Goal: Task Accomplishment & Management: Manage account settings

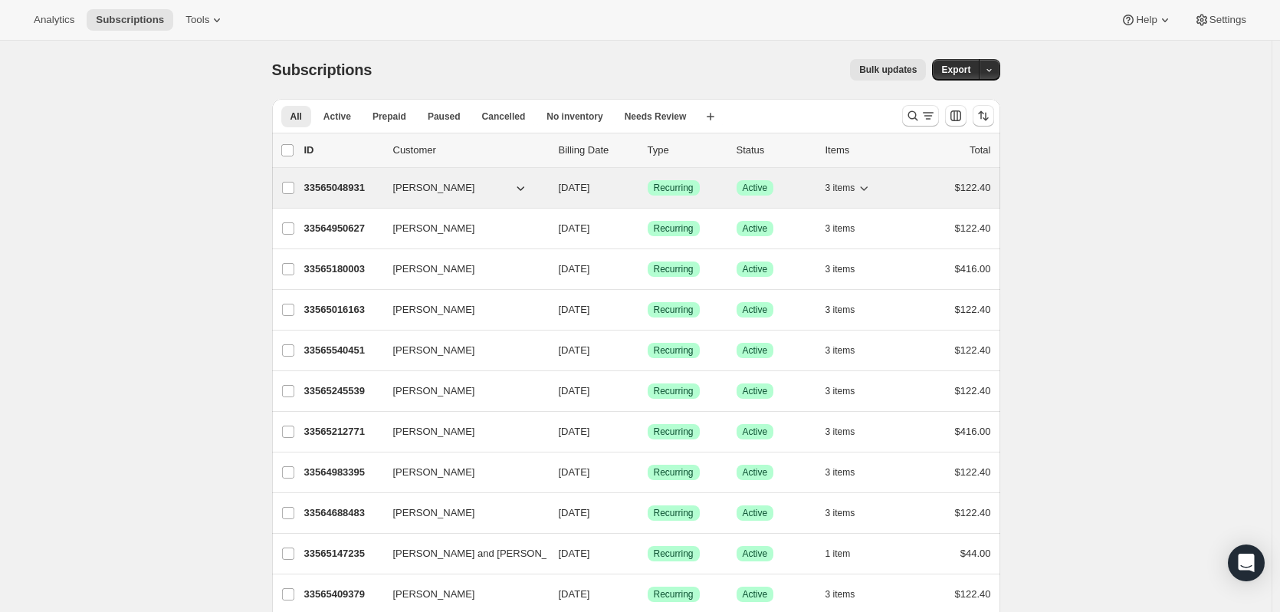
click at [329, 184] on p "33565048931" at bounding box center [342, 187] width 77 height 15
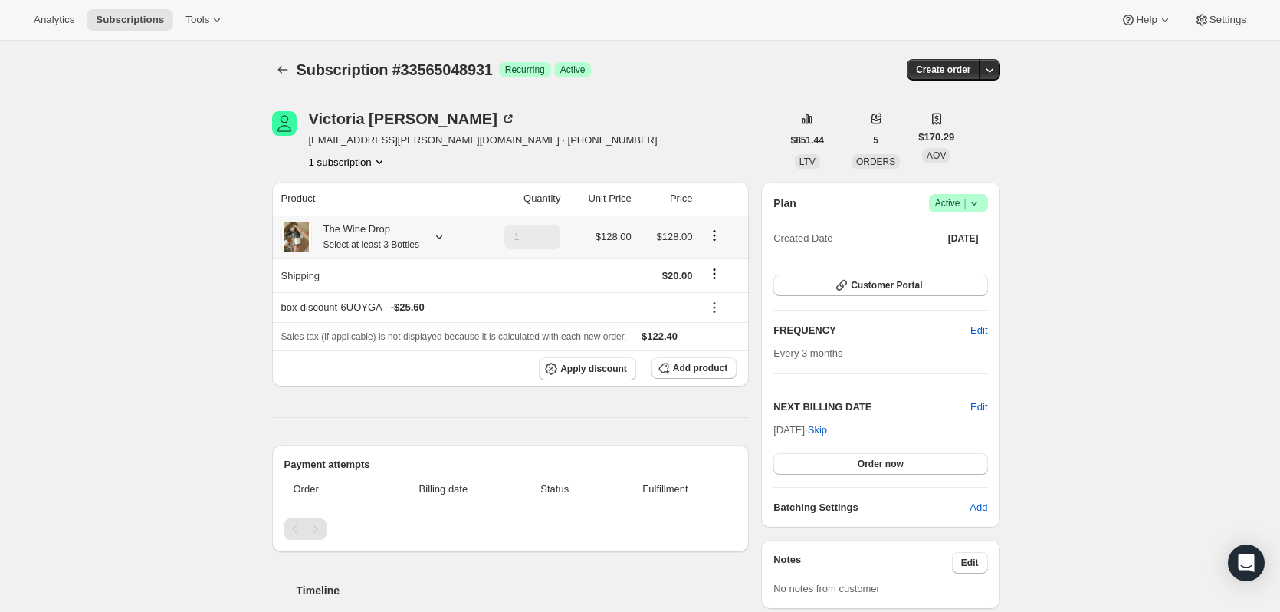
click at [444, 239] on icon at bounding box center [438, 236] width 15 height 15
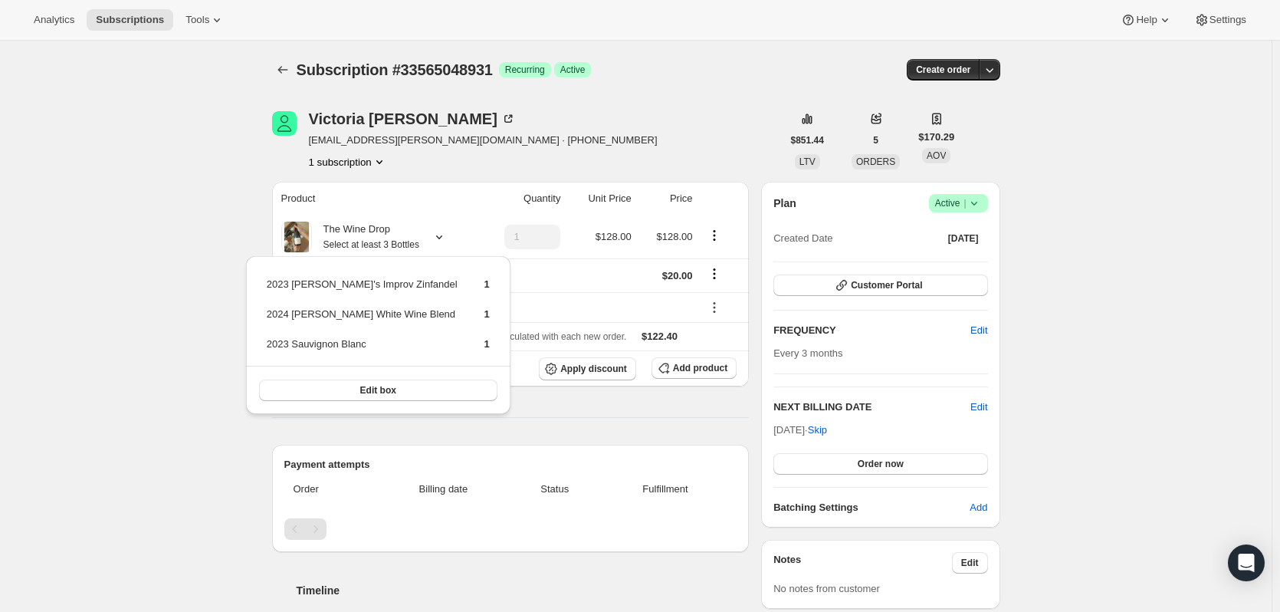
drag, startPoint x: 1198, startPoint y: 213, endPoint x: 1154, endPoint y: 234, distance: 48.3
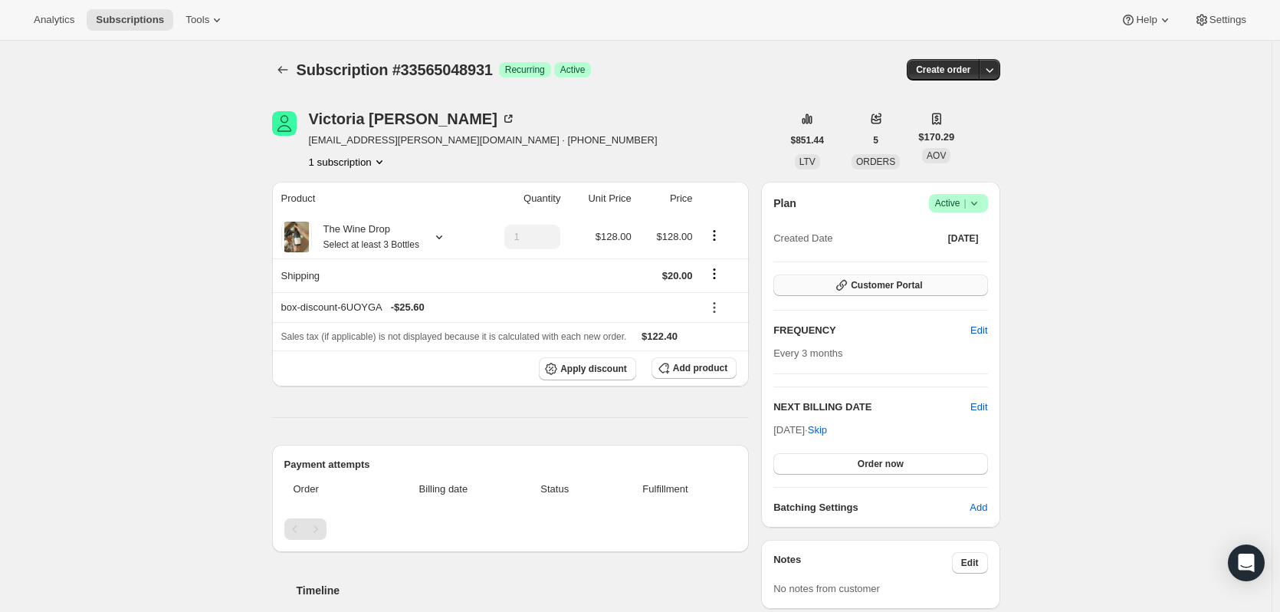
click at [931, 279] on button "Customer Portal" at bounding box center [880, 284] width 214 height 21
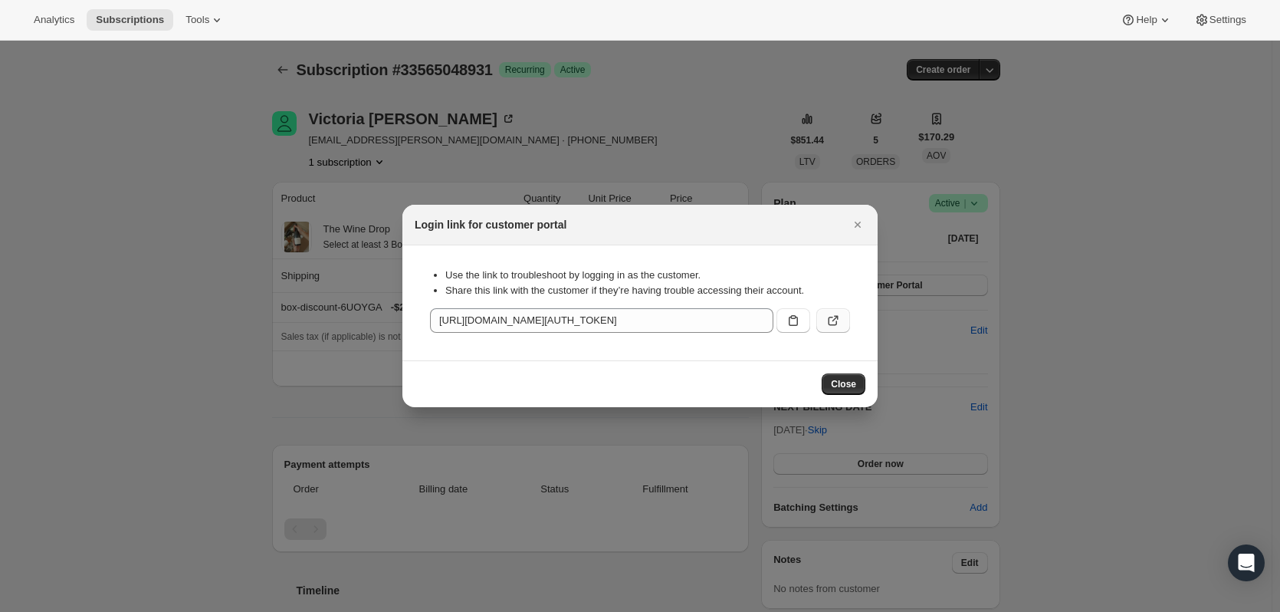
click at [832, 323] on icon ":rbu:" at bounding box center [832, 320] width 15 height 15
click at [839, 378] on button "Close" at bounding box center [843, 383] width 44 height 21
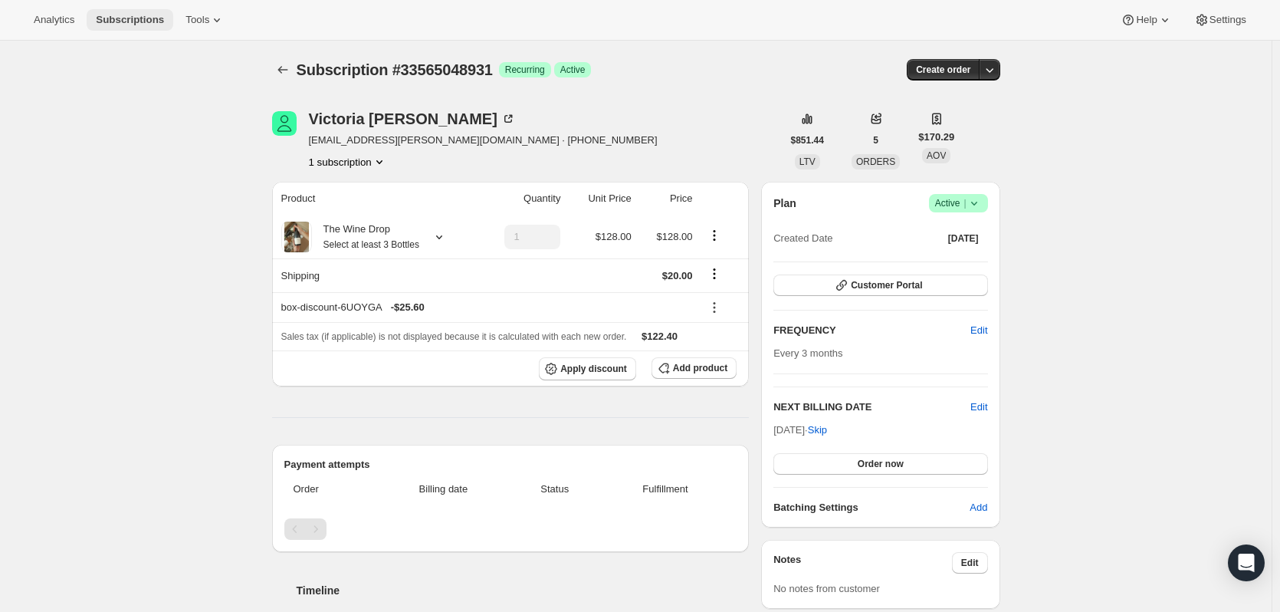
click at [130, 16] on span "Subscriptions" at bounding box center [130, 20] width 68 height 12
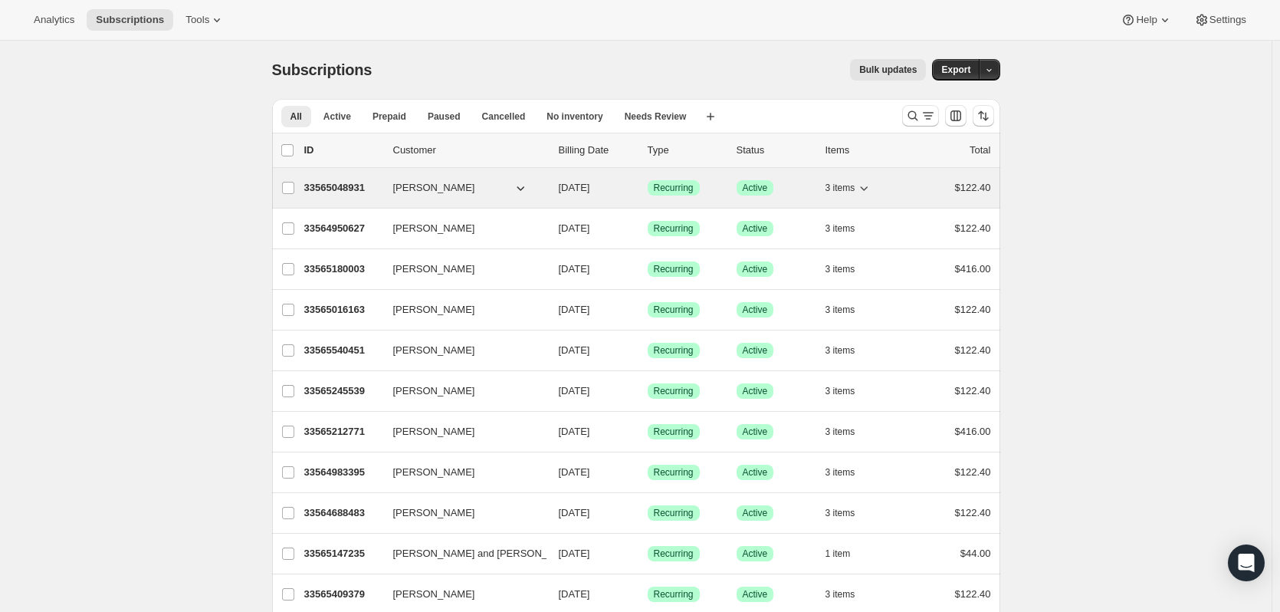
click at [526, 190] on icon "button" at bounding box center [520, 187] width 15 height 15
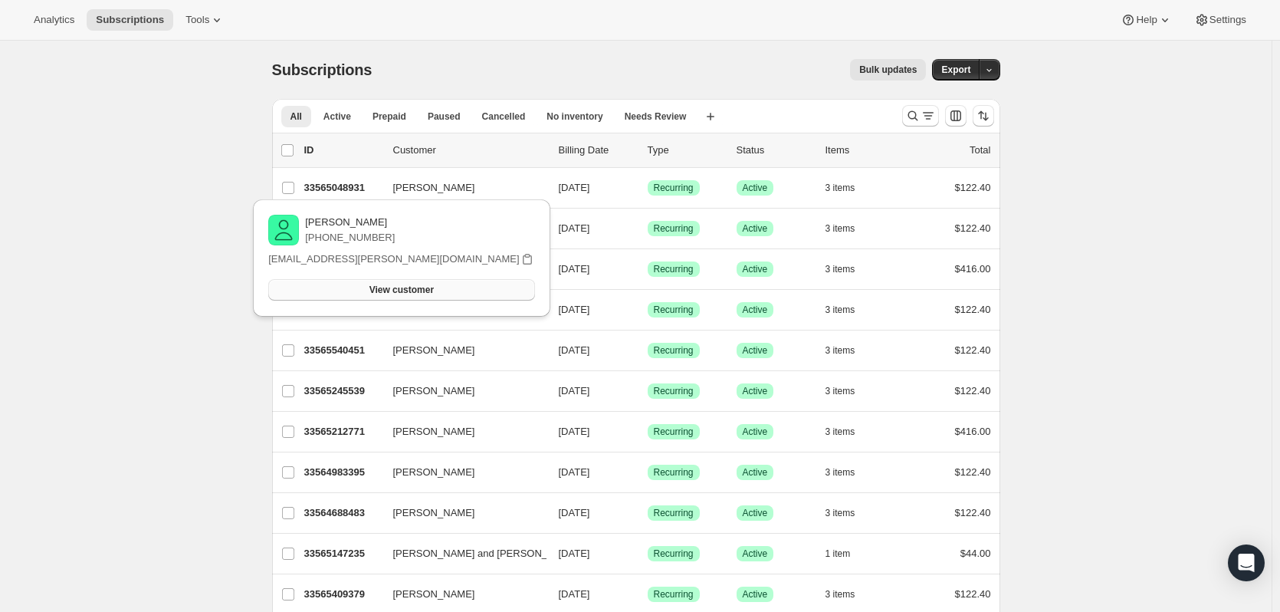
click at [434, 290] on span "View customer" at bounding box center [401, 290] width 64 height 12
